Goal: Browse casually

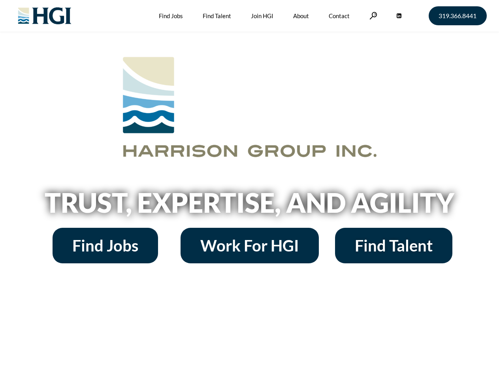
click at [249, 190] on h2 "Trust, Expertise, and Agility" at bounding box center [250, 202] width 451 height 27
click at [372, 15] on link at bounding box center [374, 16] width 8 height 8
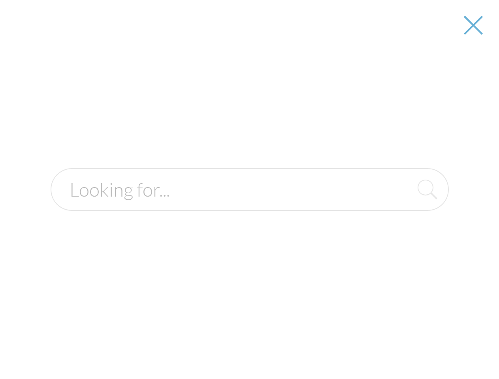
click at [249, 206] on h2 "Trust, Expertise, and Agility" at bounding box center [250, 202] width 451 height 27
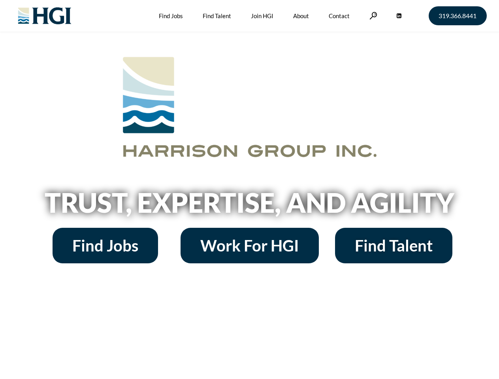
click at [249, 190] on h2 "Trust, Expertise, and Agility" at bounding box center [250, 202] width 451 height 27
click at [372, 15] on link at bounding box center [374, 16] width 8 height 8
click at [249, 206] on h2 "Trust, Expertise, and Agility" at bounding box center [250, 202] width 451 height 27
